Goal: Find specific page/section: Find specific page/section

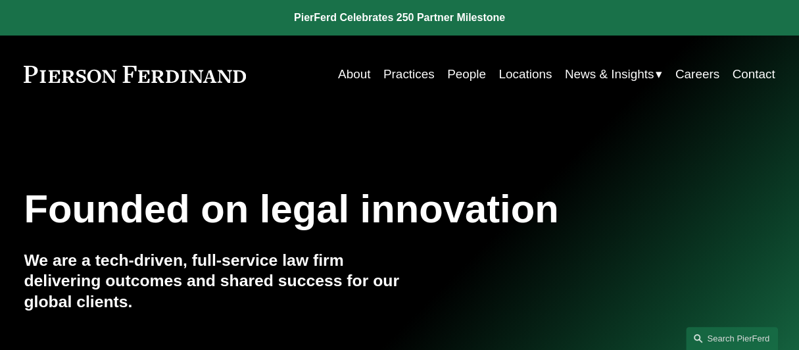
click at [470, 80] on link "People" at bounding box center [466, 74] width 39 height 25
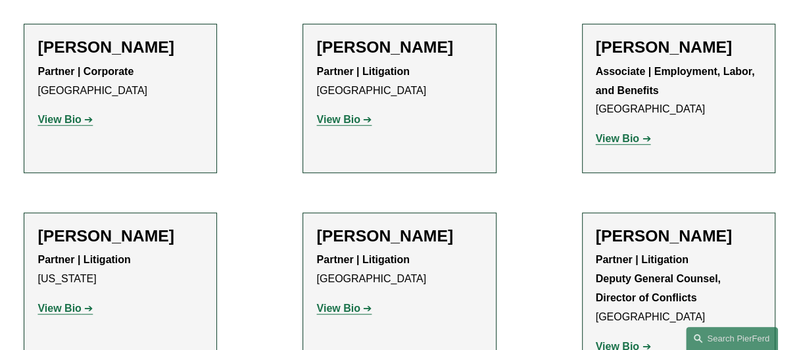
scroll to position [14731, 0]
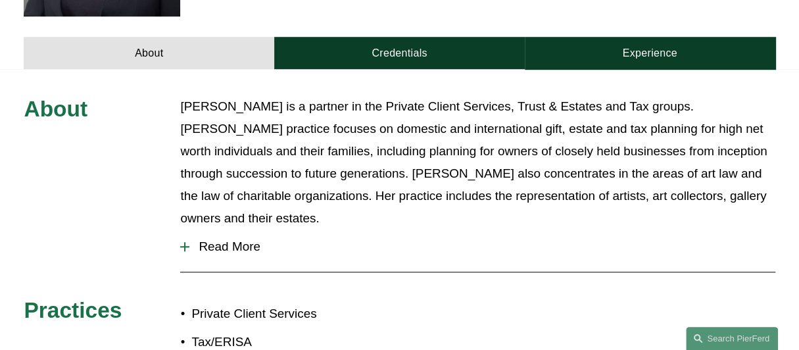
scroll to position [518, 0]
